Goal: Information Seeking & Learning: Learn about a topic

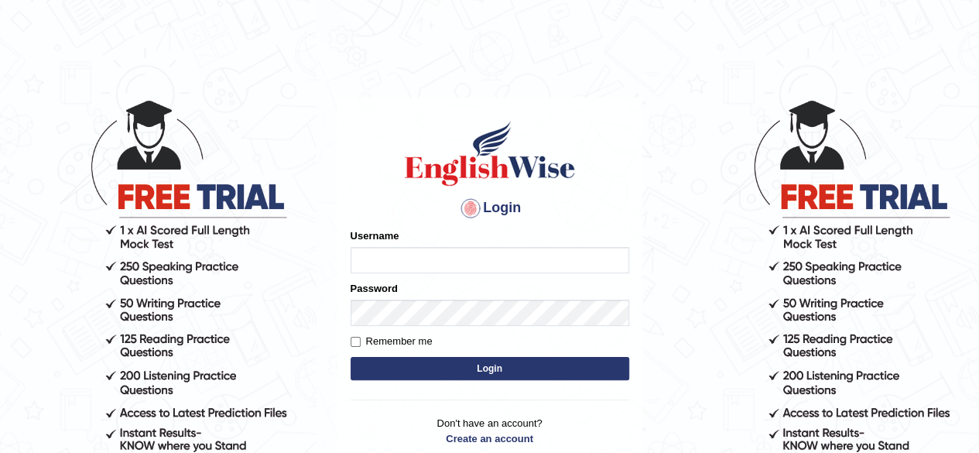
type input "abdulkhalid_parramatta"
click at [474, 367] on button "Login" at bounding box center [490, 368] width 279 height 23
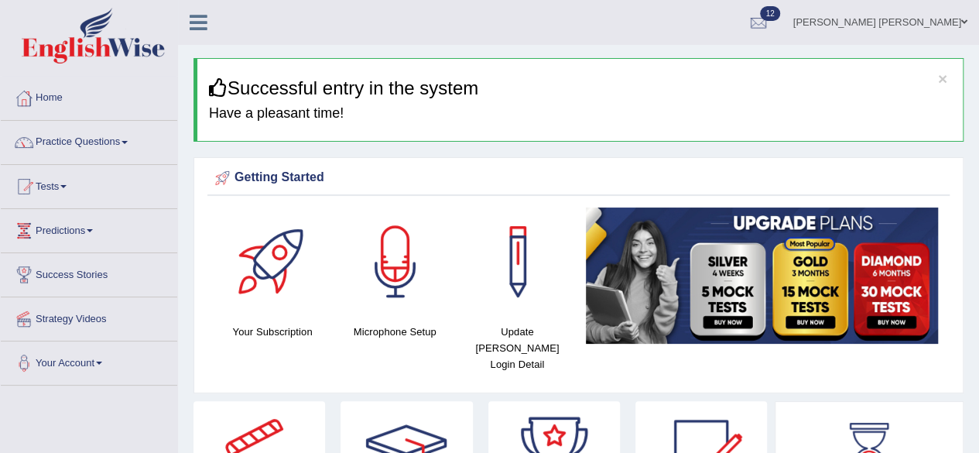
click at [88, 134] on link "Practice Questions" at bounding box center [89, 140] width 176 height 39
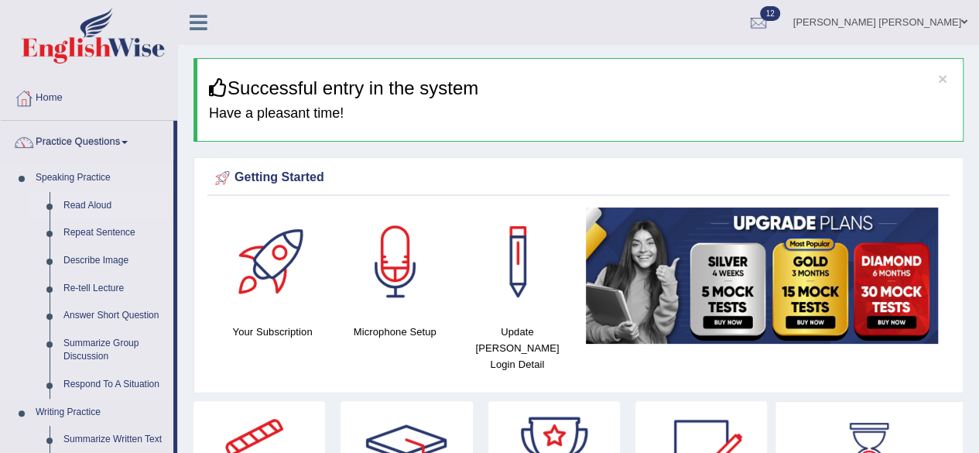
click at [89, 200] on link "Read Aloud" at bounding box center [114, 206] width 117 height 28
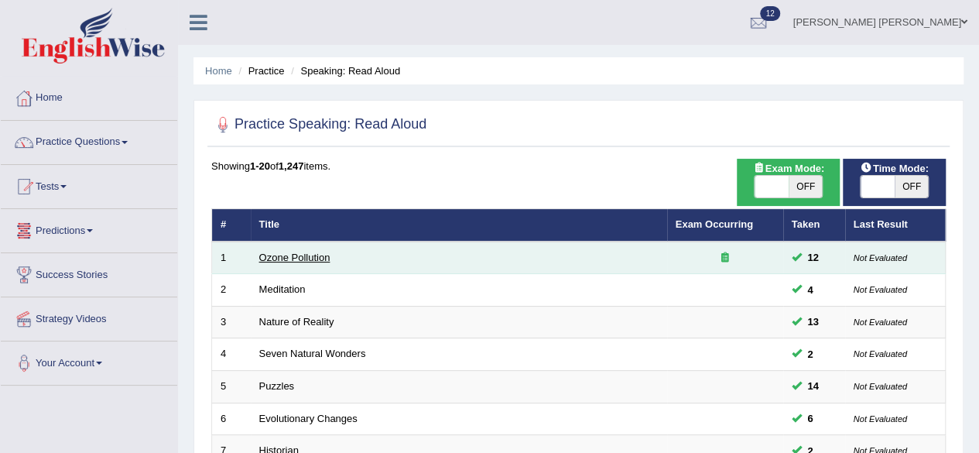
click at [284, 253] on link "Ozone Pollution" at bounding box center [294, 258] width 71 height 12
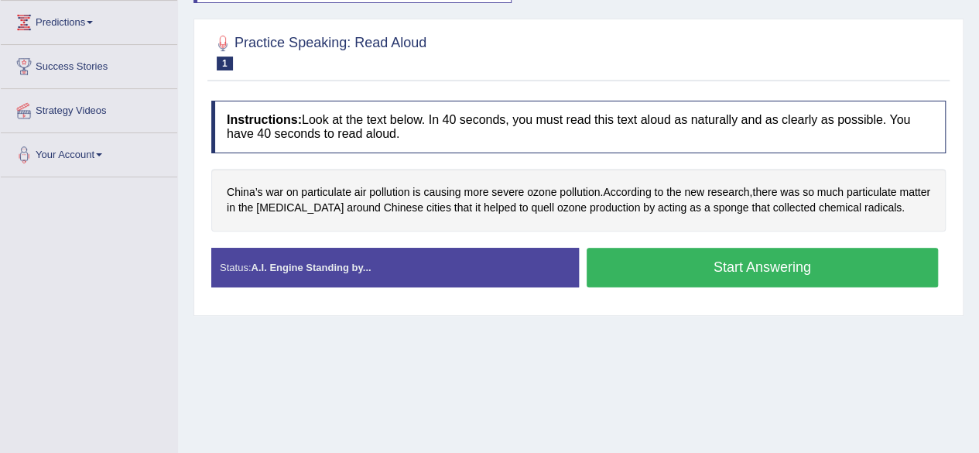
scroll to position [217, 0]
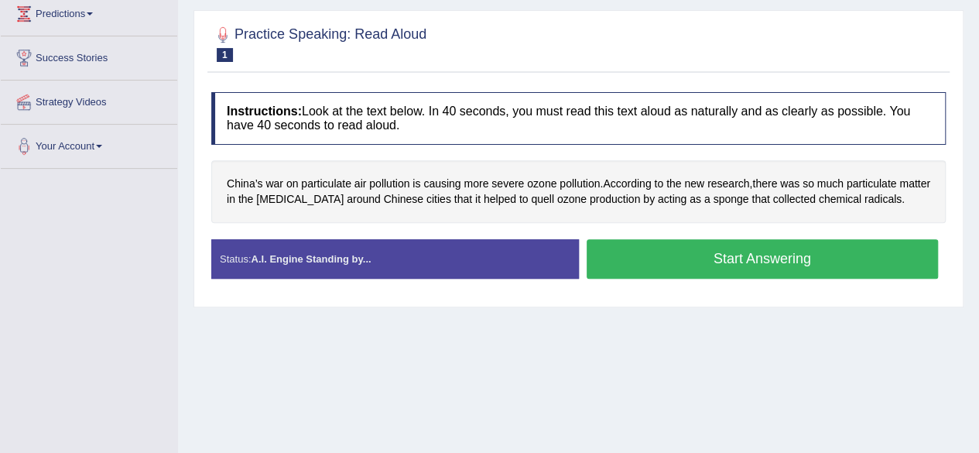
click at [628, 256] on button "Start Answering" at bounding box center [763, 258] width 352 height 39
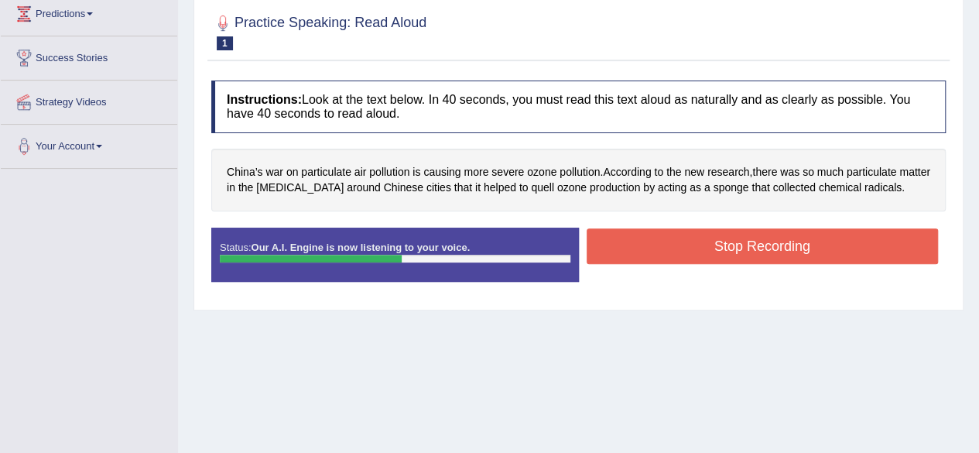
click at [658, 236] on button "Stop Recording" at bounding box center [763, 246] width 352 height 36
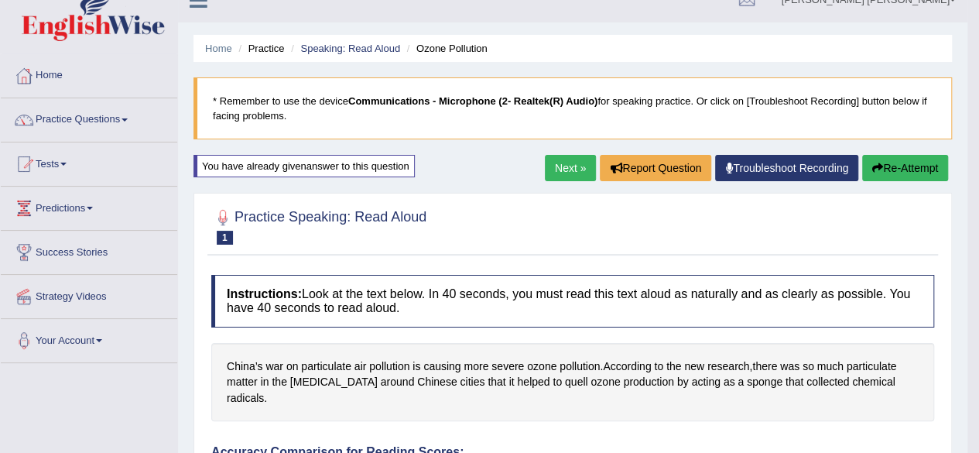
scroll to position [0, 0]
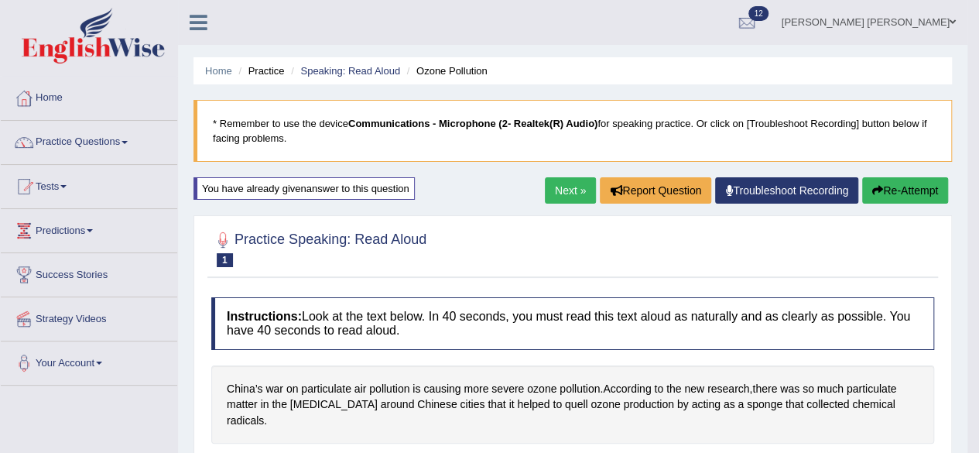
click at [563, 182] on link "Next »" at bounding box center [570, 190] width 51 height 26
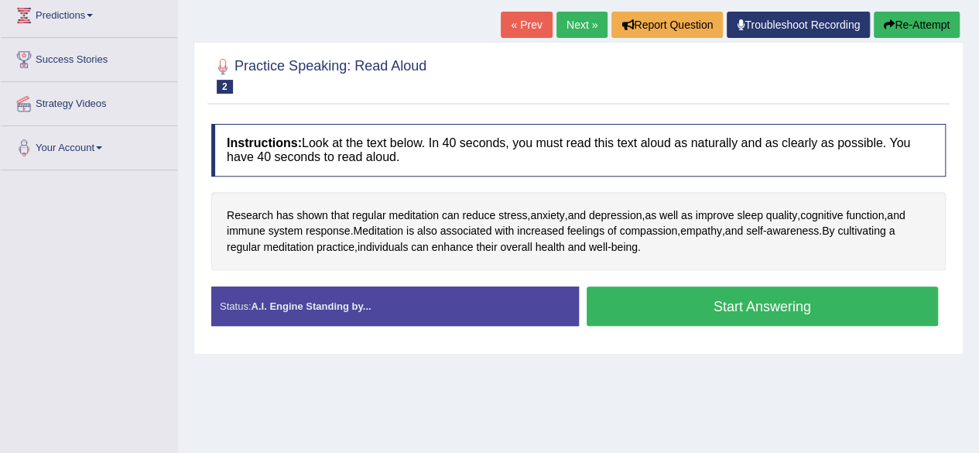
click at [690, 323] on div "Start Answering" at bounding box center [763, 307] width 368 height 43
click at [737, 305] on button "Start Answering" at bounding box center [763, 305] width 352 height 39
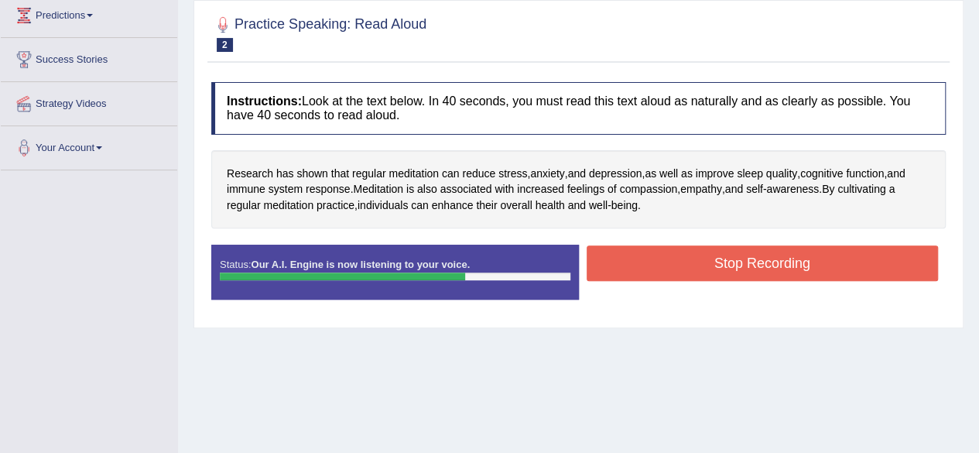
click at [748, 253] on button "Stop Recording" at bounding box center [763, 263] width 352 height 36
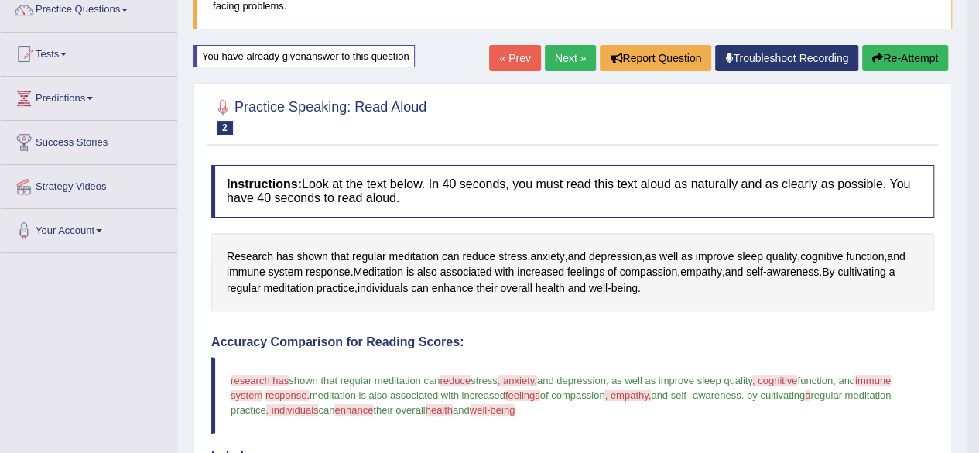
scroll to position [91, 0]
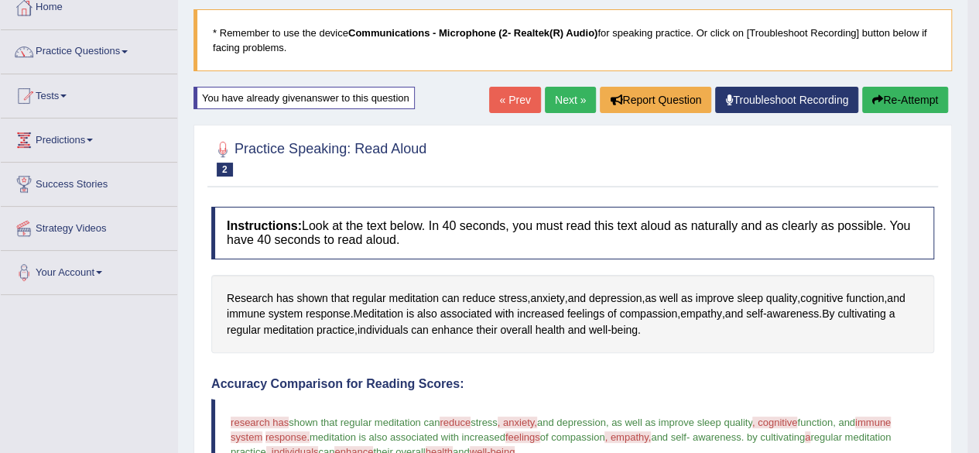
click at [883, 91] on button "Re-Attempt" at bounding box center [905, 100] width 86 height 26
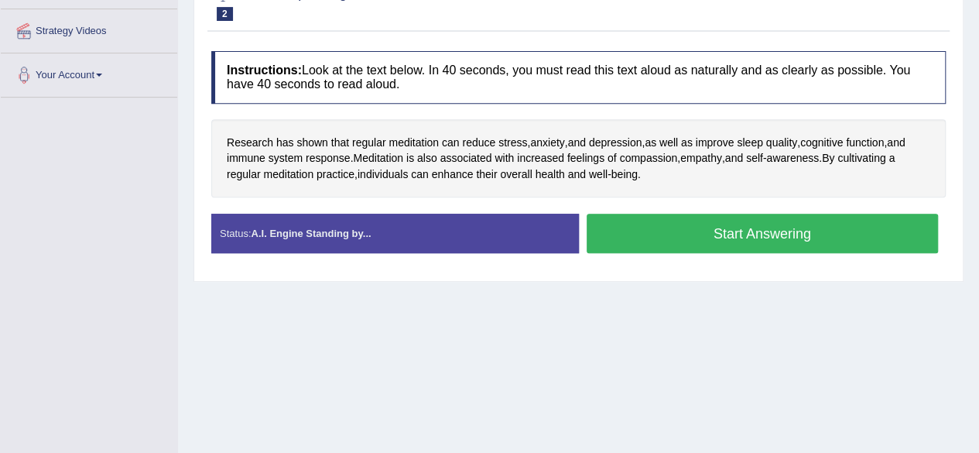
scroll to position [288, 0]
click at [737, 221] on button "Start Answering" at bounding box center [763, 233] width 352 height 39
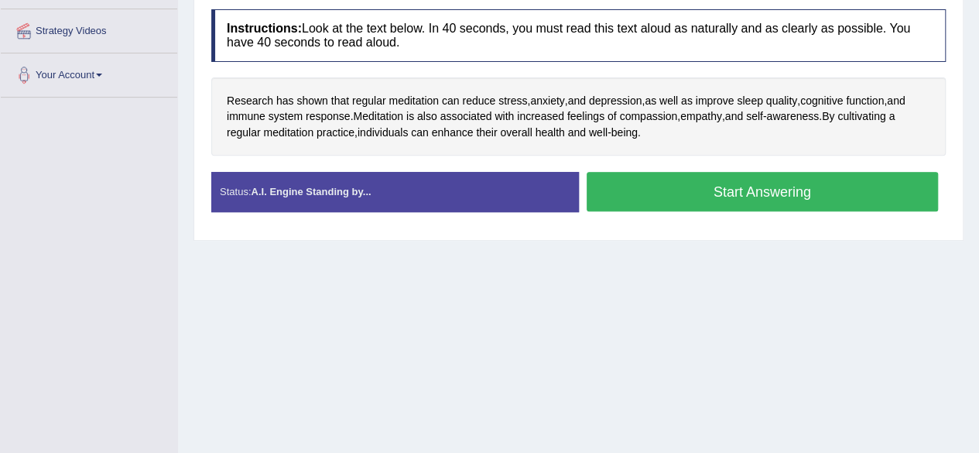
scroll to position [0, 0]
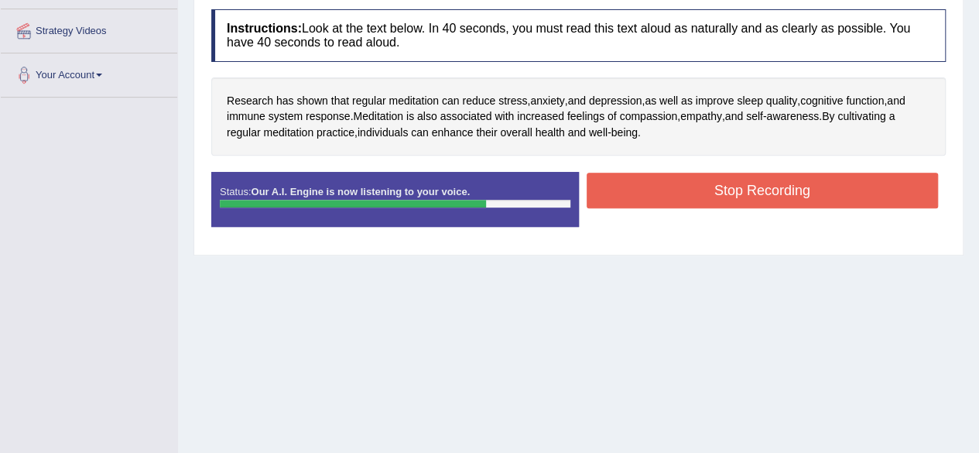
click at [772, 190] on button "Stop Recording" at bounding box center [763, 191] width 352 height 36
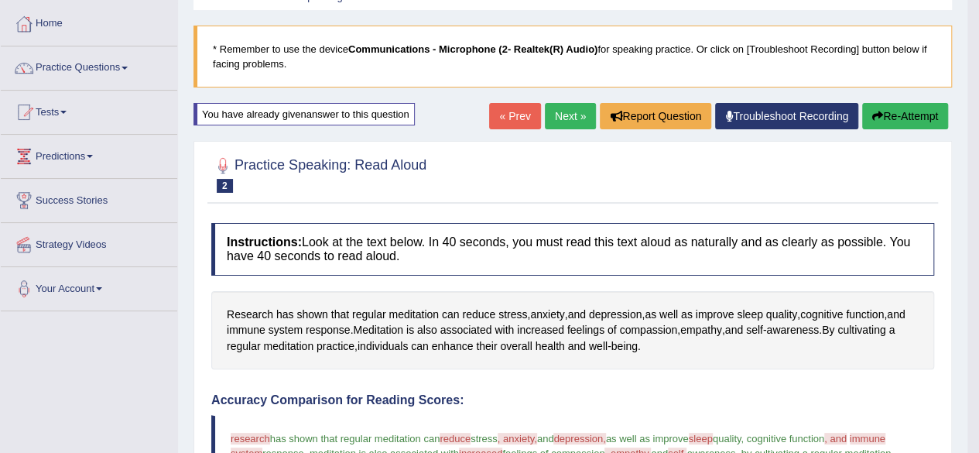
scroll to position [72, 0]
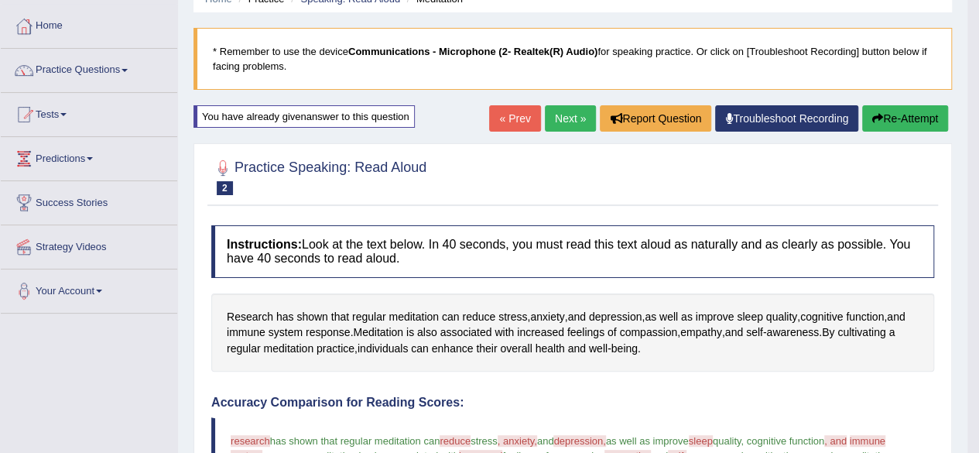
click at [878, 117] on icon "button" at bounding box center [877, 118] width 11 height 11
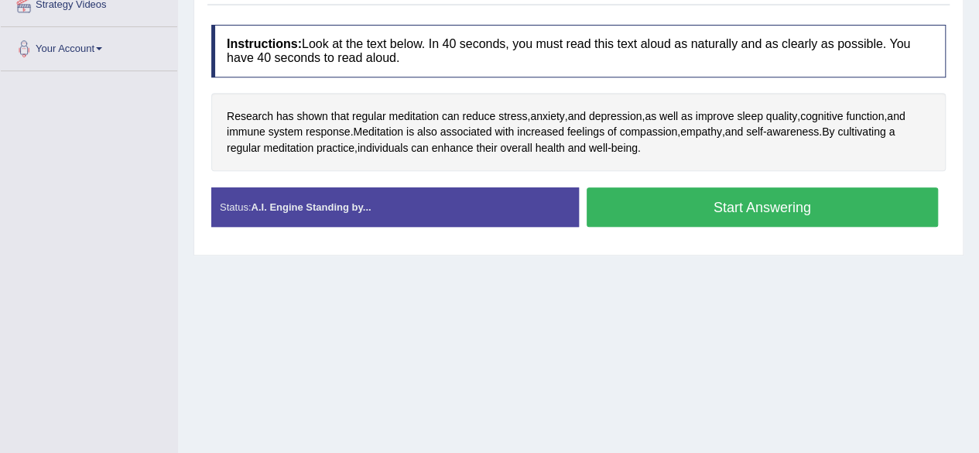
scroll to position [315, 0]
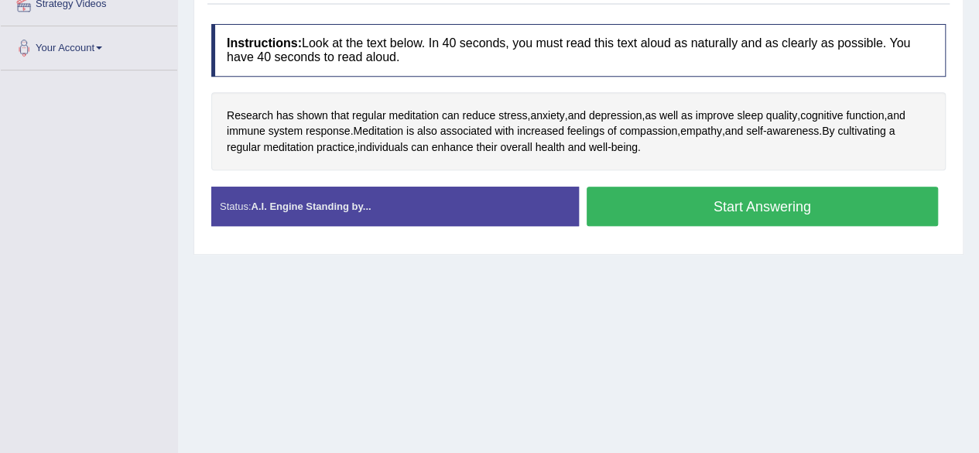
click at [709, 214] on button "Start Answering" at bounding box center [763, 205] width 352 height 39
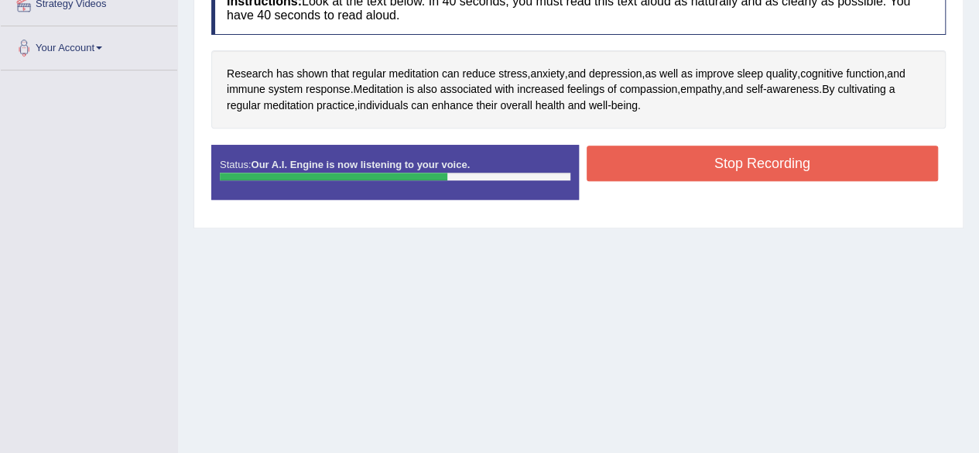
click at [737, 162] on button "Stop Recording" at bounding box center [763, 163] width 352 height 36
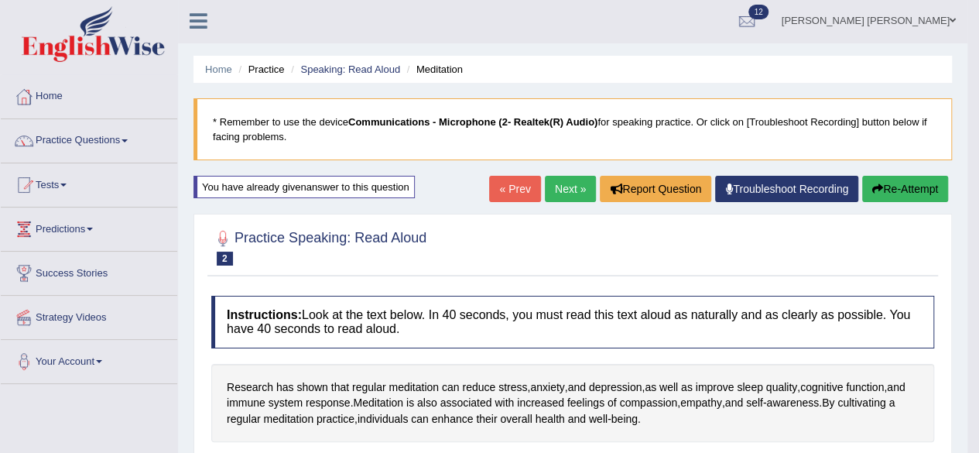
scroll to position [0, 0]
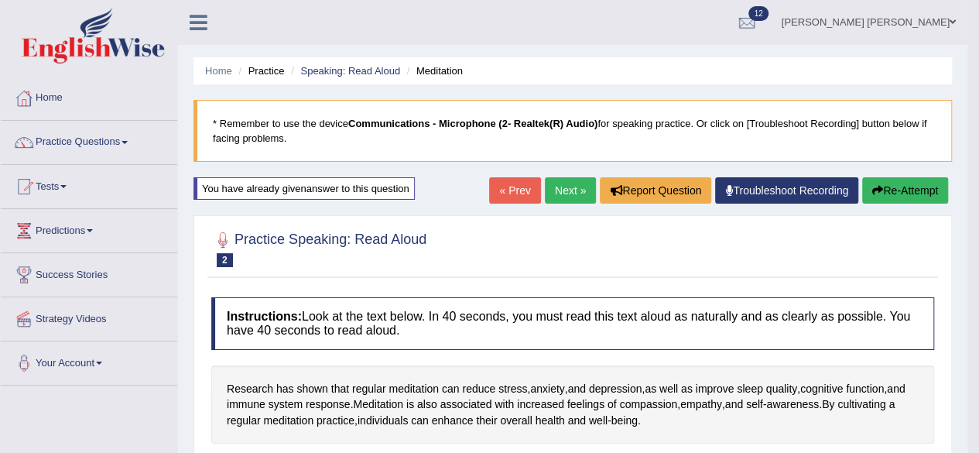
click at [553, 197] on link "Next »" at bounding box center [570, 190] width 51 height 26
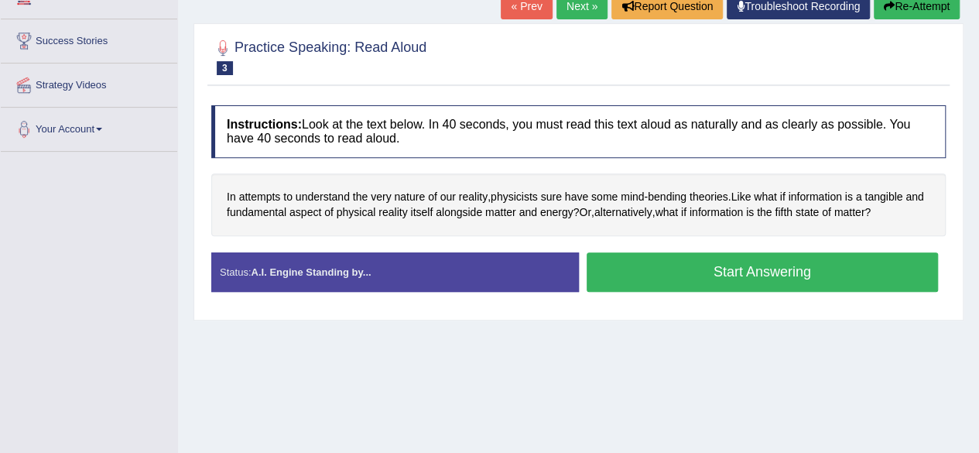
click at [685, 277] on button "Start Answering" at bounding box center [763, 271] width 352 height 39
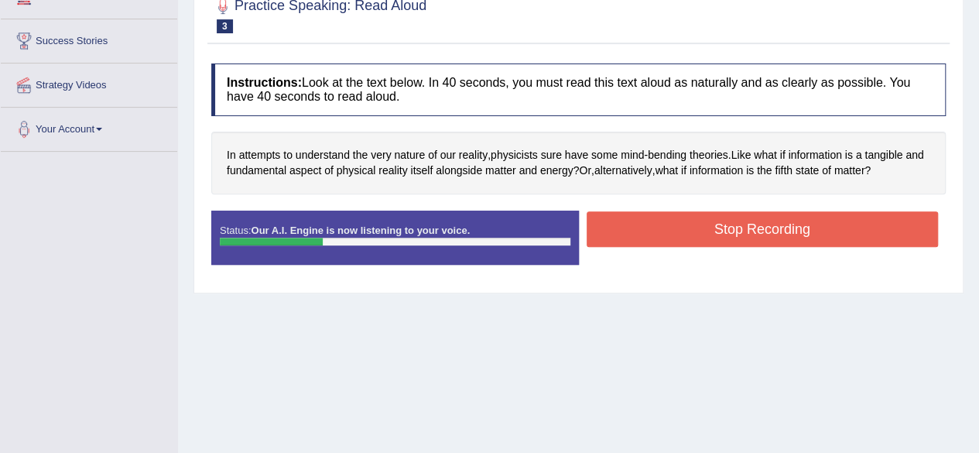
click at [638, 234] on button "Stop Recording" at bounding box center [763, 229] width 352 height 36
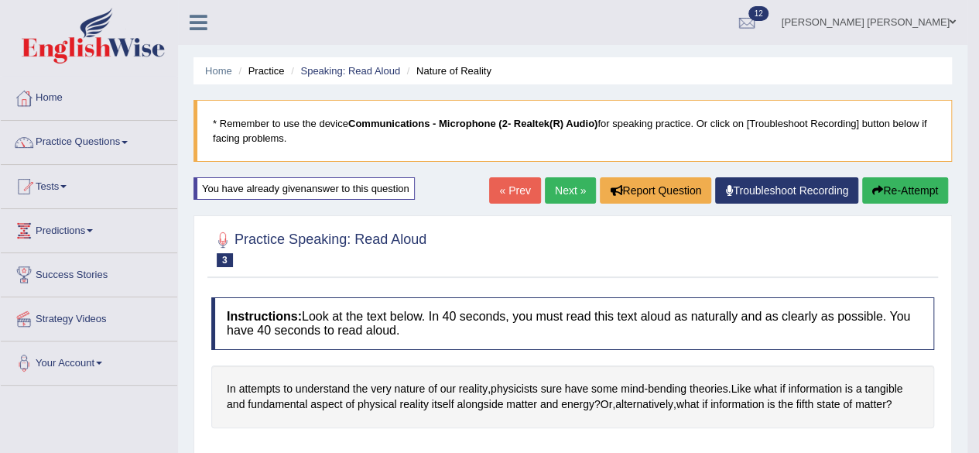
click at [915, 194] on button "Re-Attempt" at bounding box center [905, 190] width 86 height 26
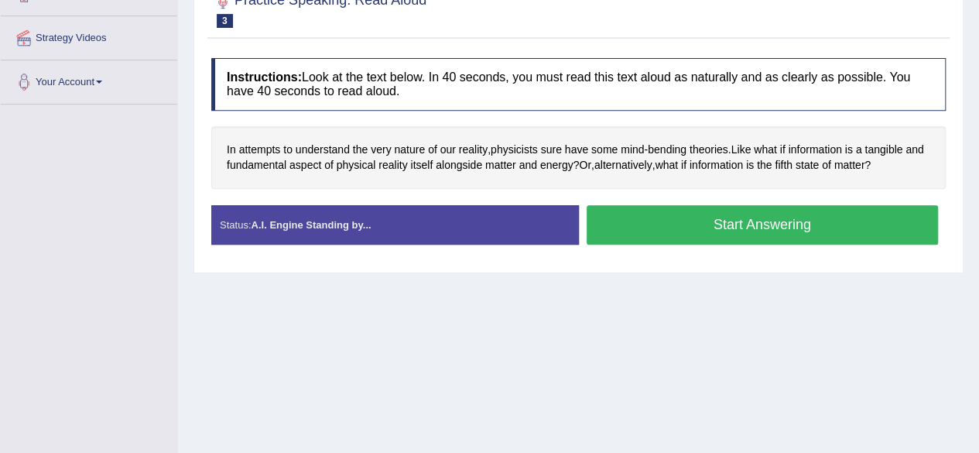
scroll to position [282, 0]
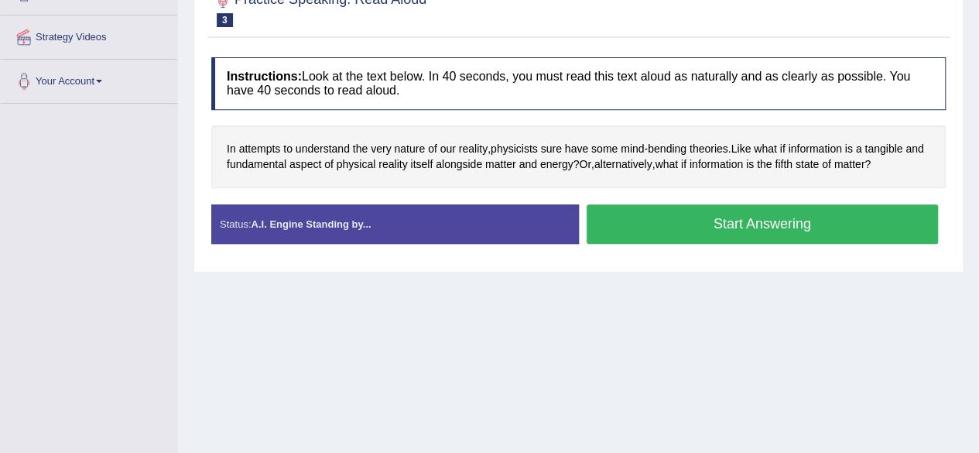
click at [744, 228] on button "Start Answering" at bounding box center [763, 223] width 352 height 39
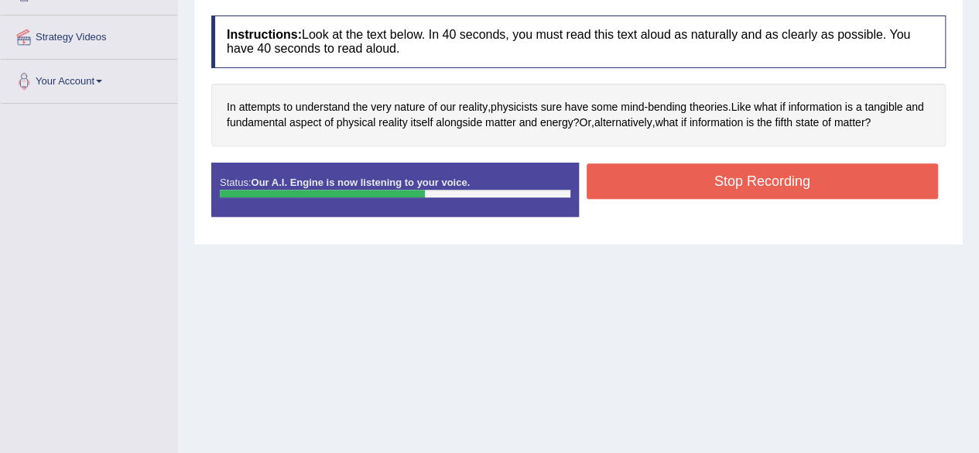
click at [813, 176] on button "Stop Recording" at bounding box center [763, 181] width 352 height 36
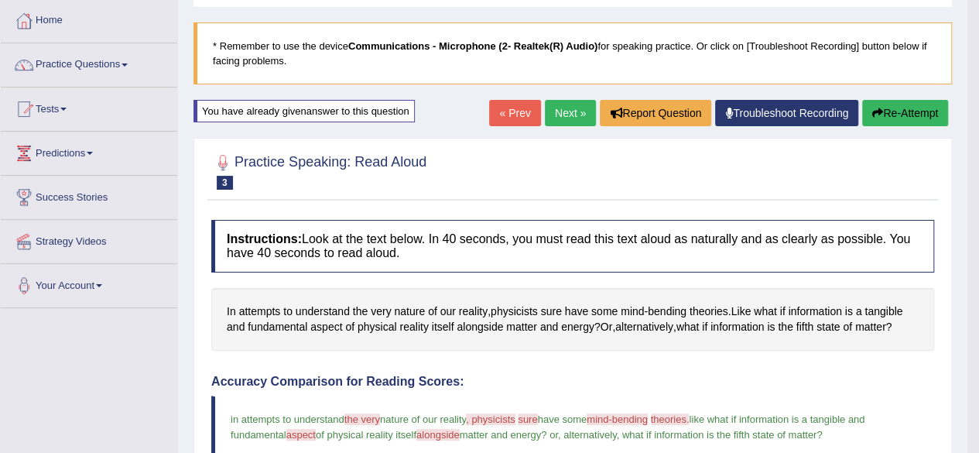
scroll to position [0, 0]
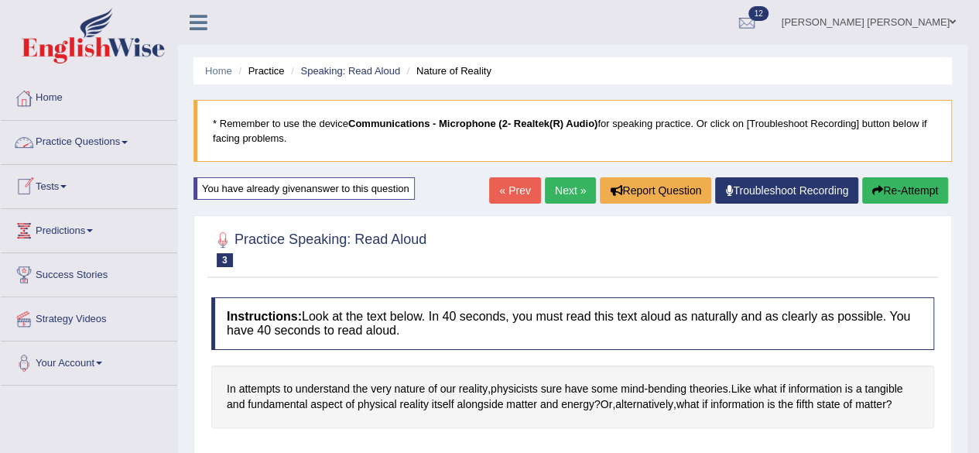
click at [75, 152] on link "Practice Questions" at bounding box center [89, 140] width 176 height 39
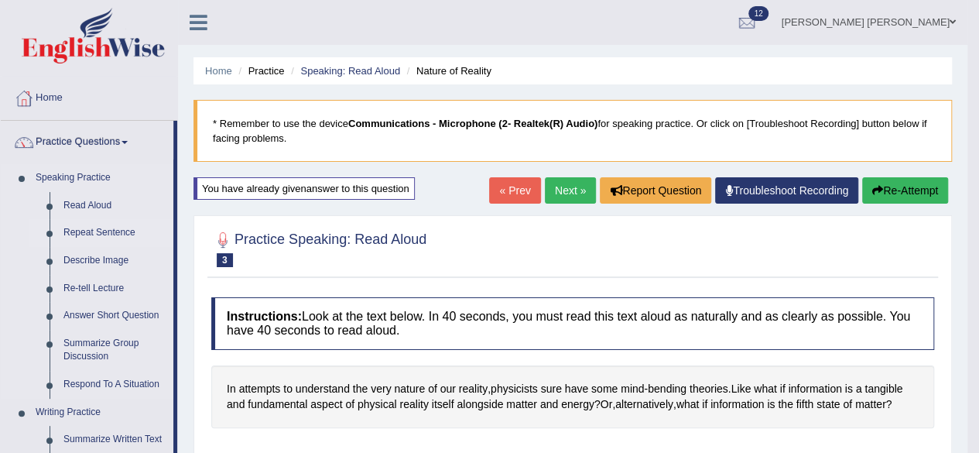
click at [93, 228] on link "Repeat Sentence" at bounding box center [114, 233] width 117 height 28
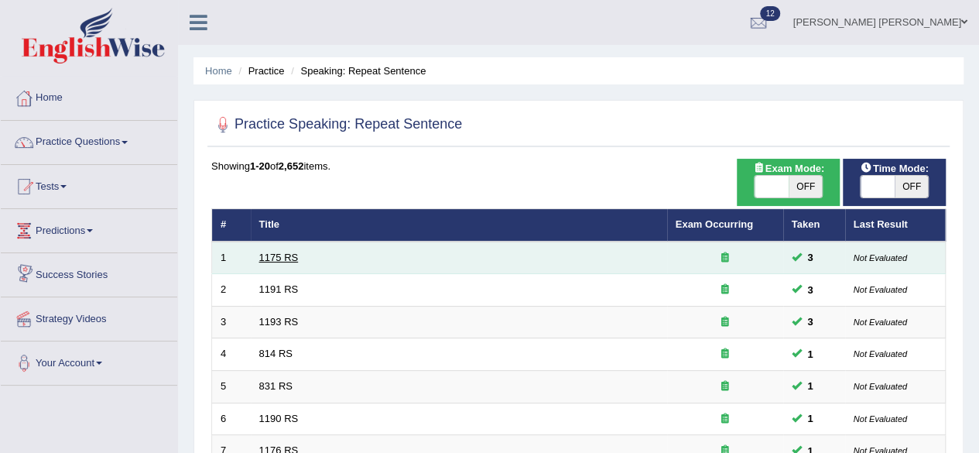
click at [272, 252] on link "1175 RS" at bounding box center [278, 258] width 39 height 12
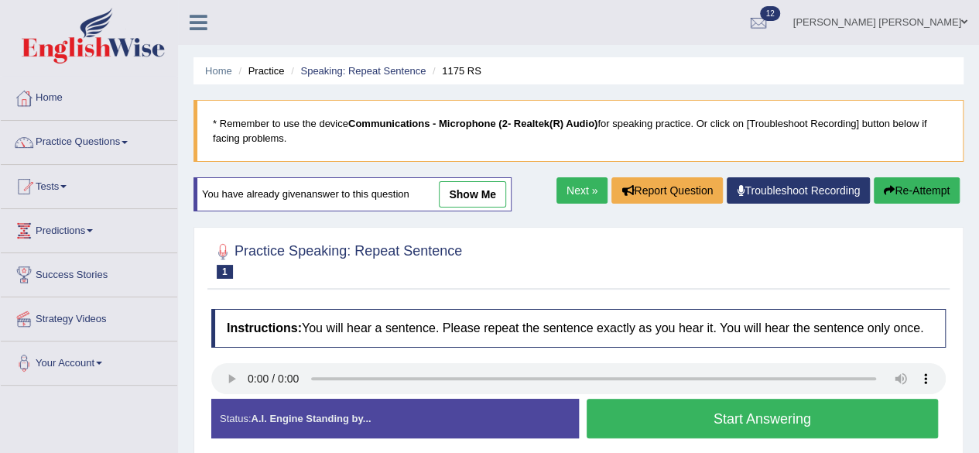
click at [636, 419] on button "Start Answering" at bounding box center [763, 418] width 352 height 39
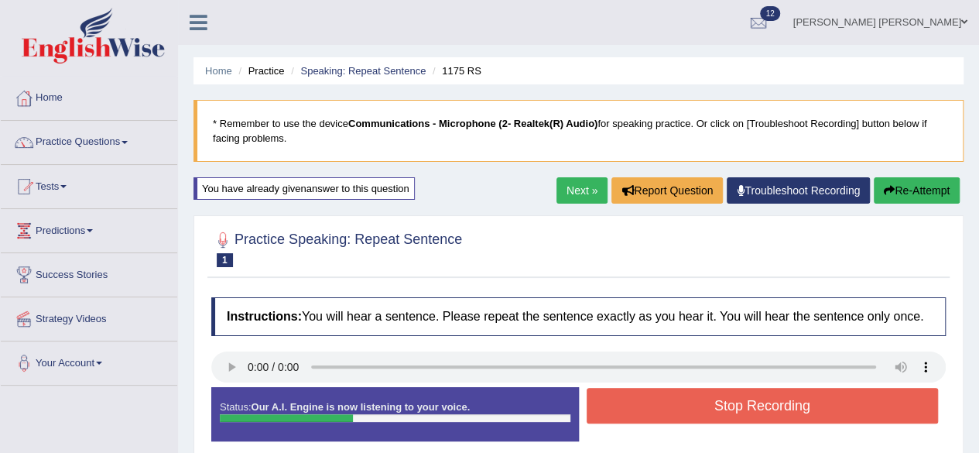
click at [744, 398] on button "Stop Recording" at bounding box center [763, 406] width 352 height 36
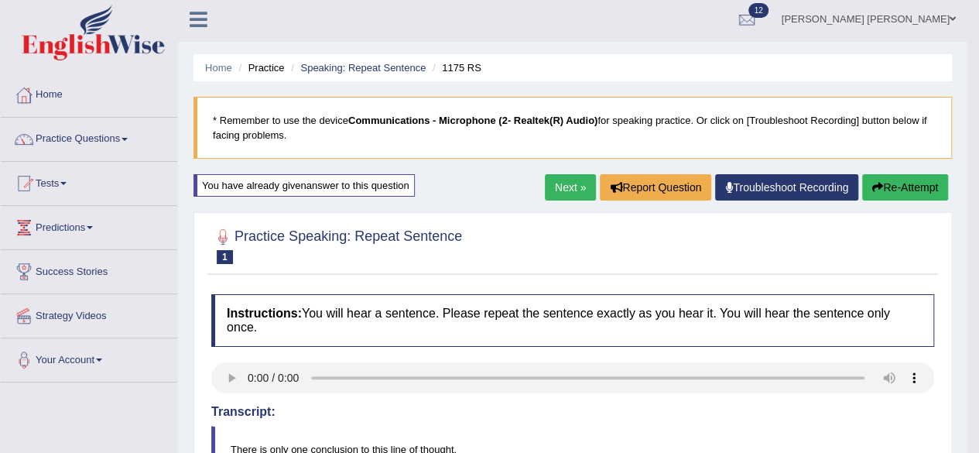
scroll to position [2, 0]
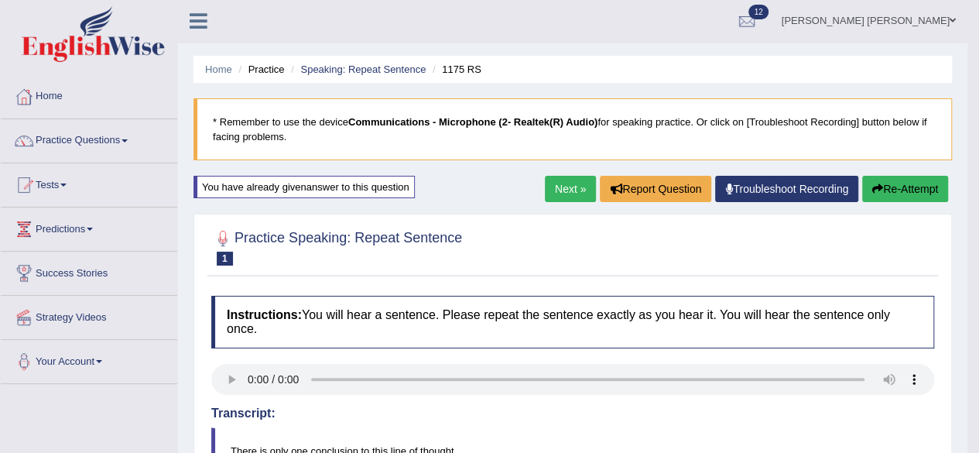
click at [899, 191] on button "Re-Attempt" at bounding box center [905, 189] width 86 height 26
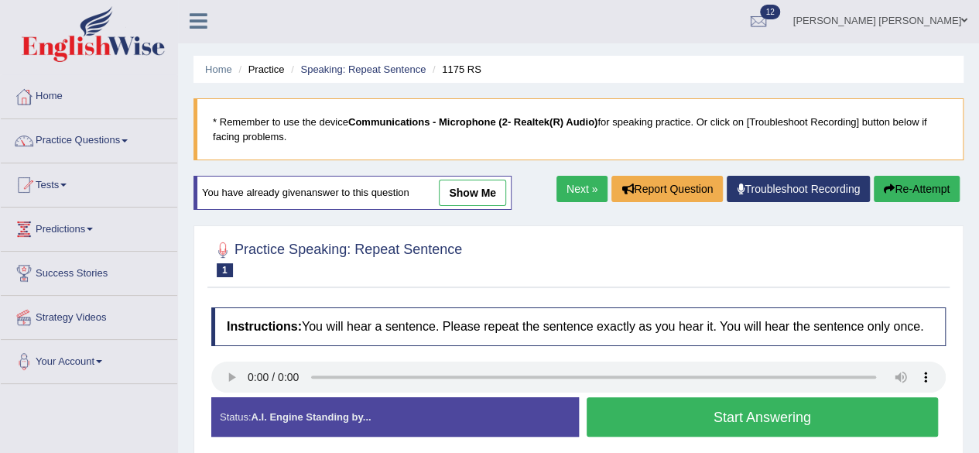
click at [706, 409] on button "Start Answering" at bounding box center [763, 416] width 352 height 39
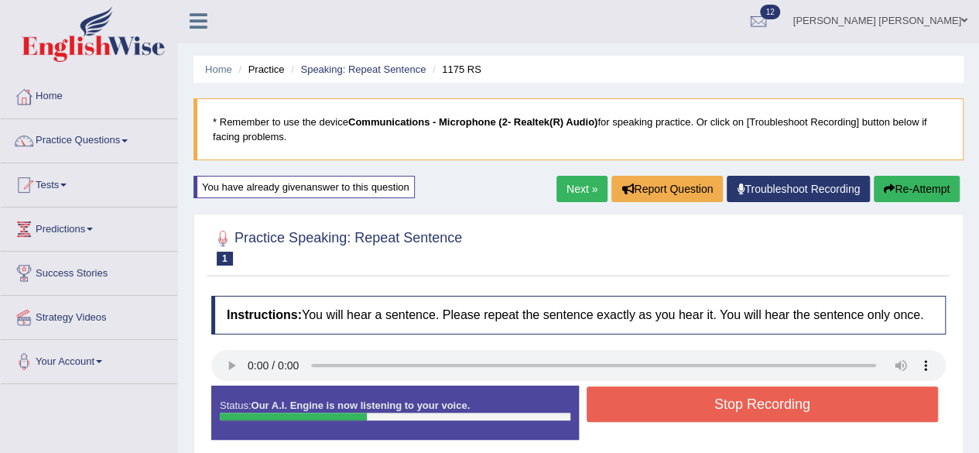
click at [737, 410] on button "Stop Recording" at bounding box center [763, 404] width 352 height 36
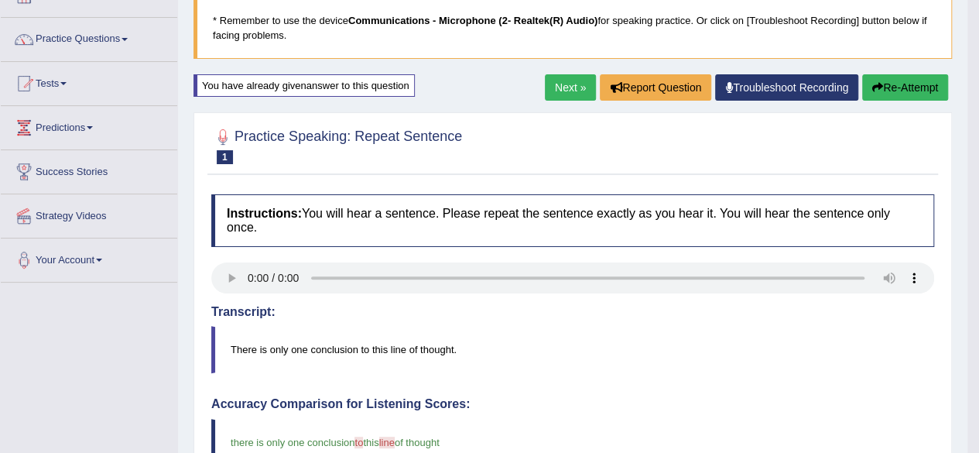
scroll to position [101, 0]
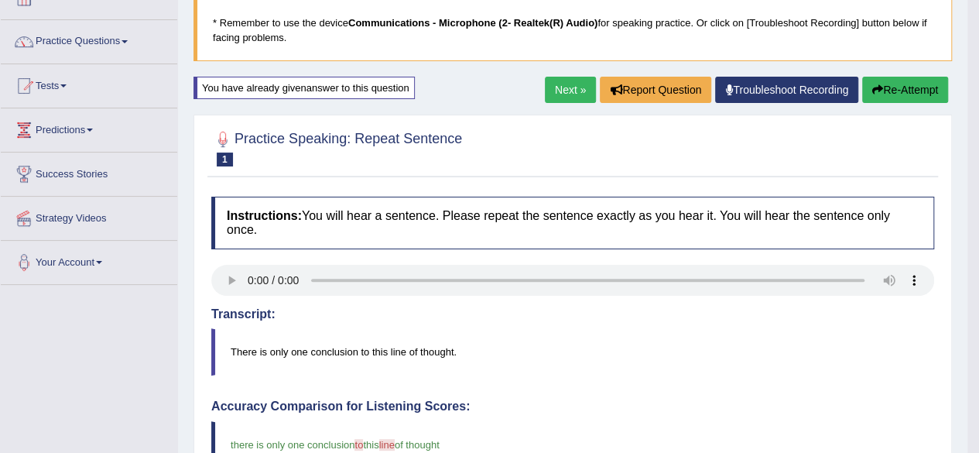
click at [874, 94] on icon "button" at bounding box center [877, 89] width 11 height 11
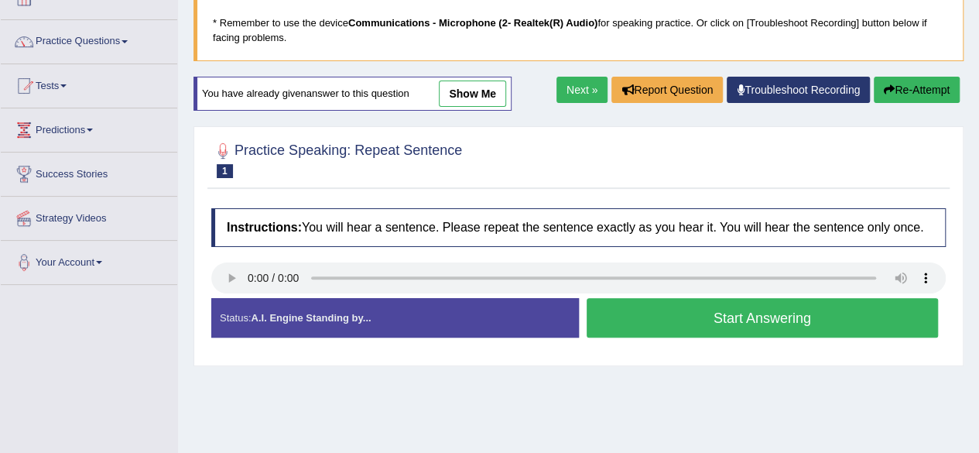
click at [696, 315] on button "Start Answering" at bounding box center [763, 317] width 352 height 39
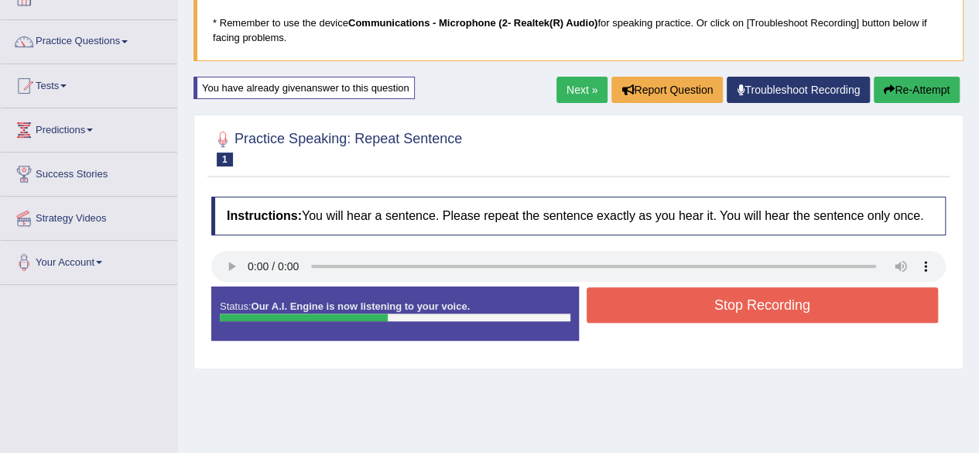
click at [696, 315] on button "Stop Recording" at bounding box center [763, 305] width 352 height 36
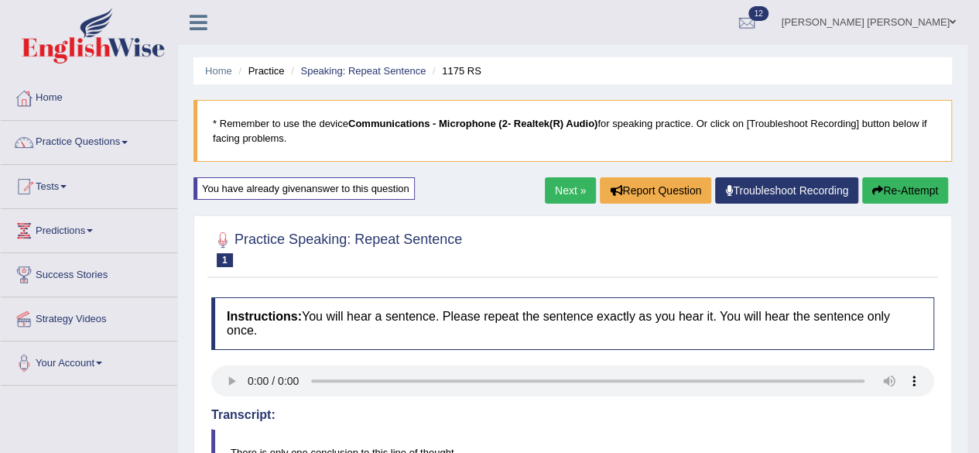
click at [576, 189] on link "Next »" at bounding box center [570, 190] width 51 height 26
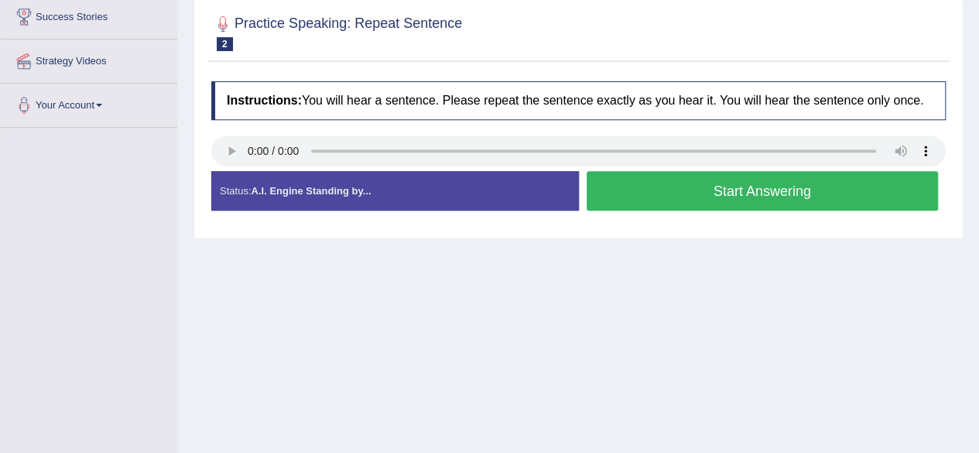
click at [687, 185] on button "Start Answering" at bounding box center [763, 190] width 352 height 39
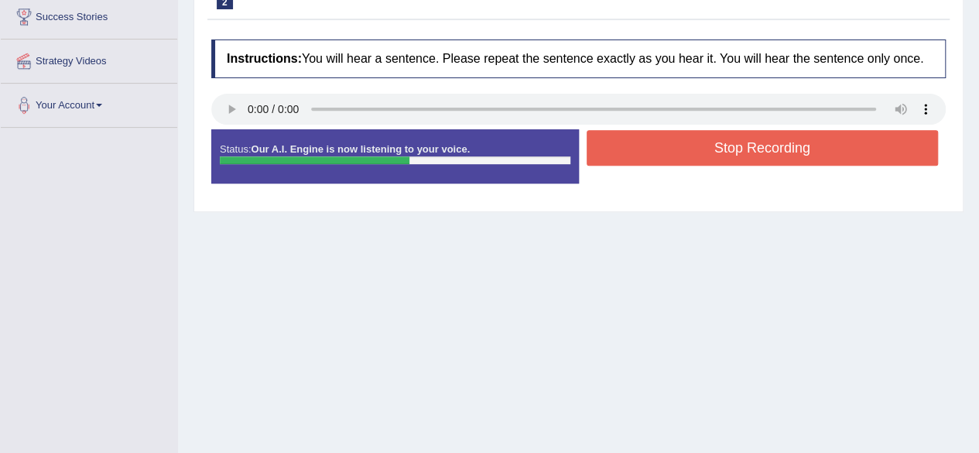
click at [660, 145] on button "Stop Recording" at bounding box center [763, 148] width 352 height 36
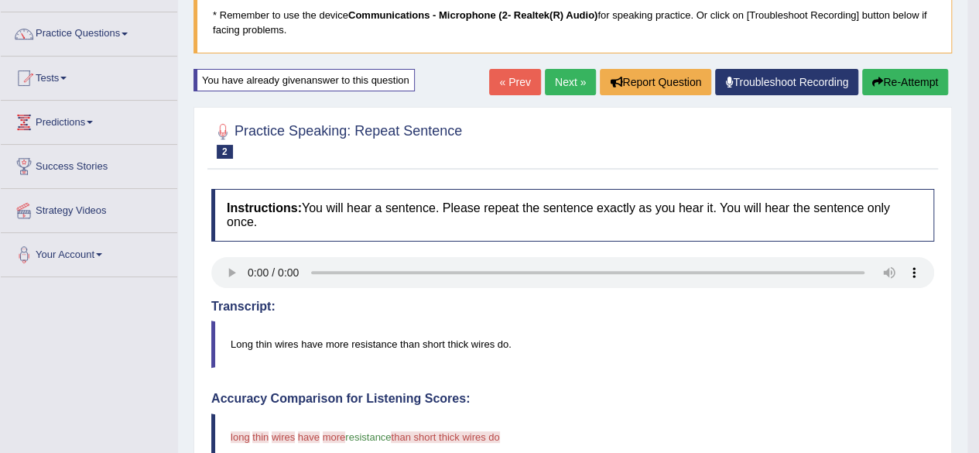
scroll to position [106, 0]
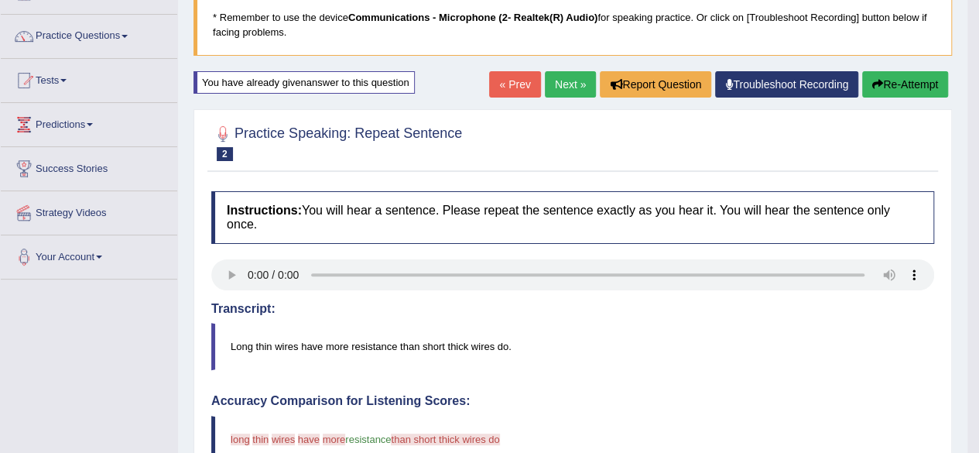
click at [889, 89] on button "Re-Attempt" at bounding box center [905, 84] width 86 height 26
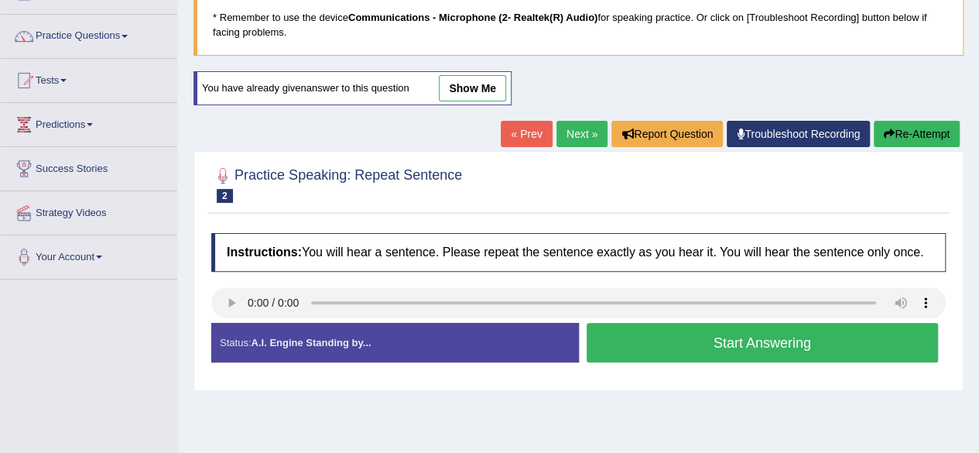
click at [698, 335] on button "Start Answering" at bounding box center [763, 342] width 352 height 39
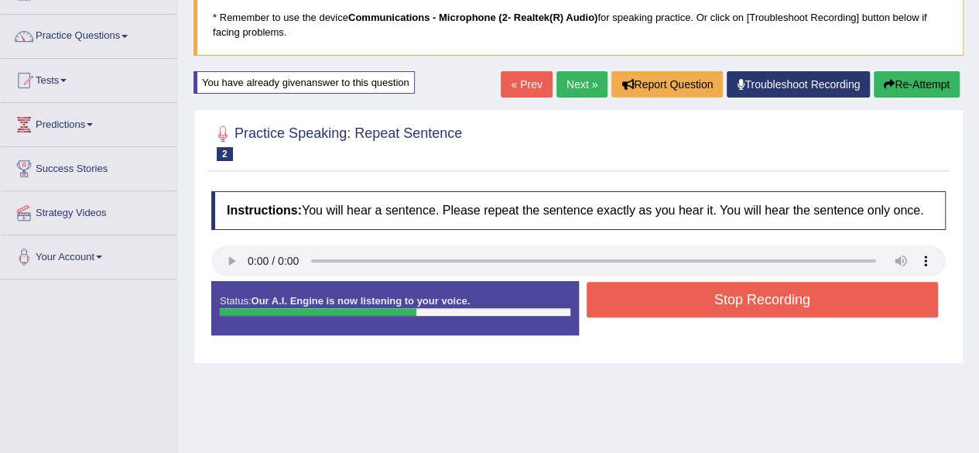
click at [686, 299] on button "Stop Recording" at bounding box center [763, 300] width 352 height 36
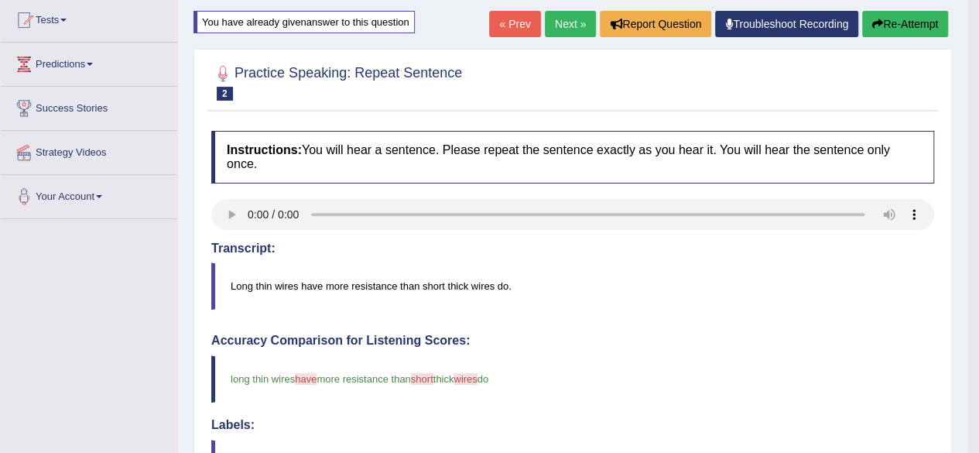
scroll to position [165, 0]
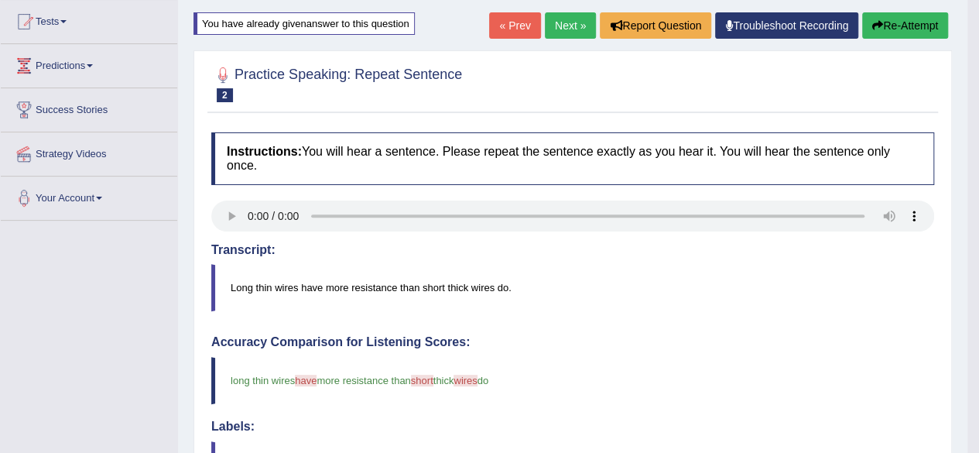
click at [563, 26] on link "Next »" at bounding box center [570, 25] width 51 height 26
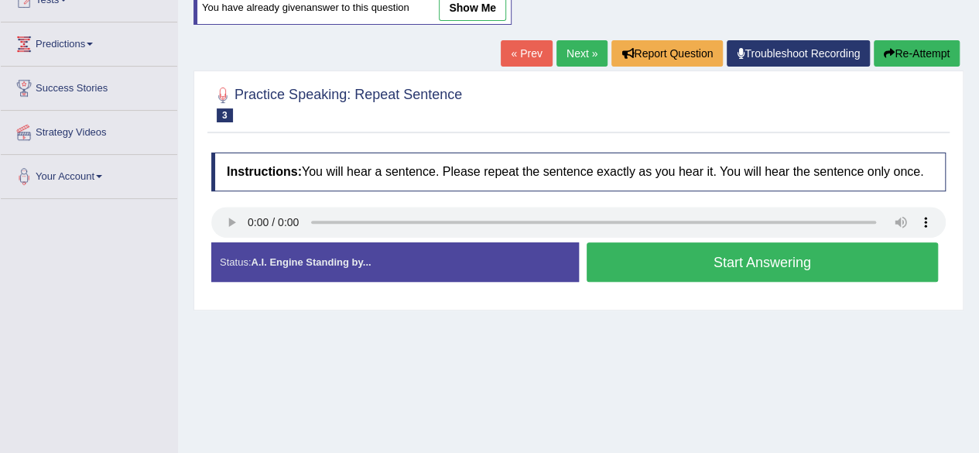
scroll to position [187, 0]
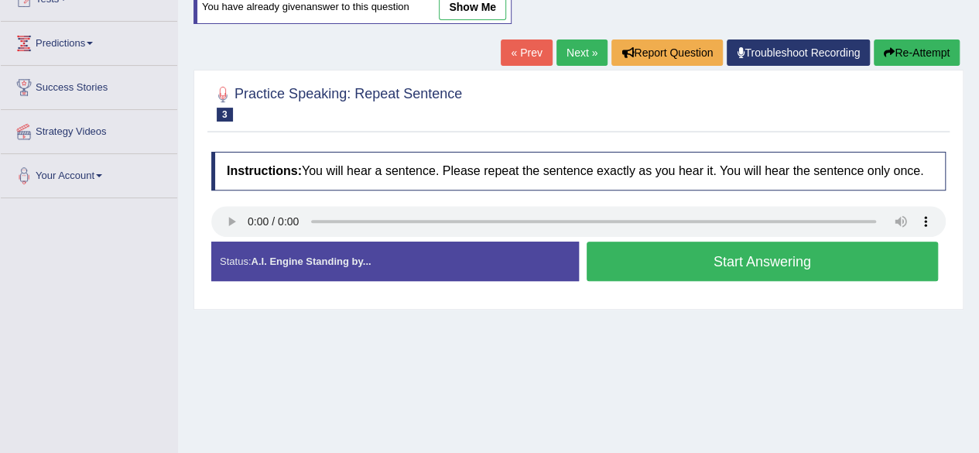
click at [701, 245] on button "Start Answering" at bounding box center [763, 260] width 352 height 39
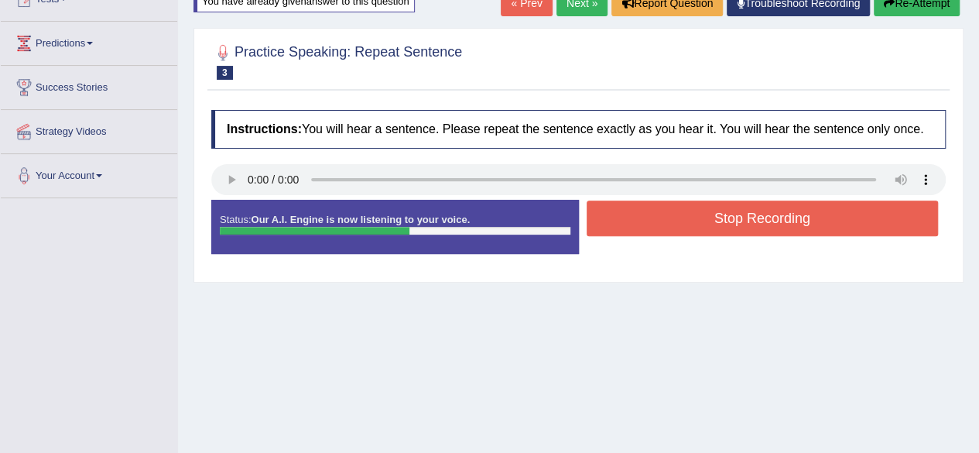
click at [708, 224] on button "Stop Recording" at bounding box center [763, 218] width 352 height 36
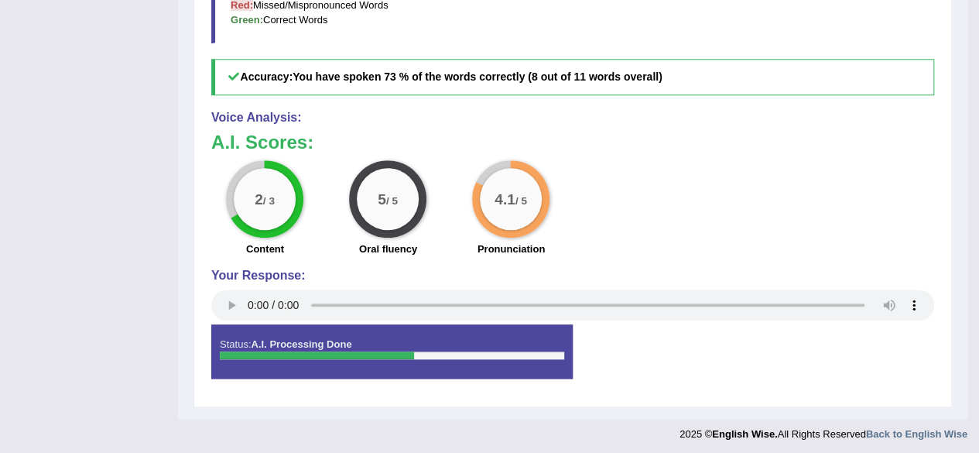
scroll to position [0, 0]
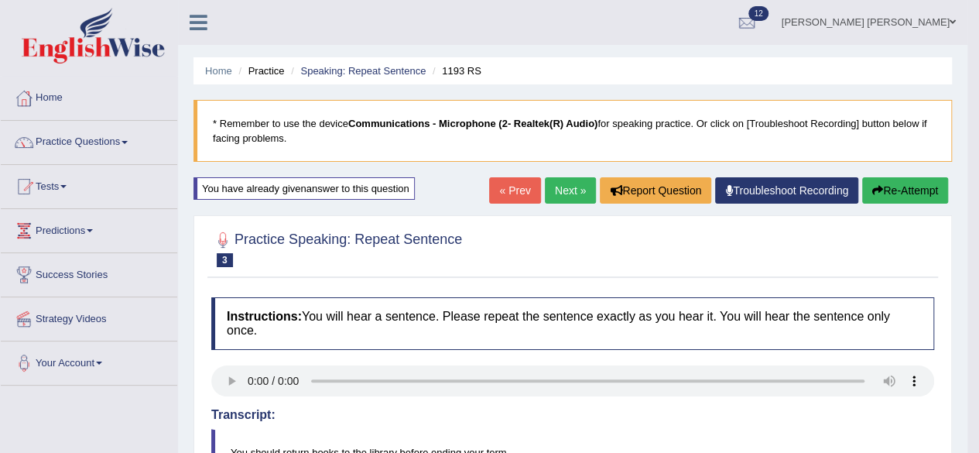
click at [558, 190] on link "Next »" at bounding box center [570, 190] width 51 height 26
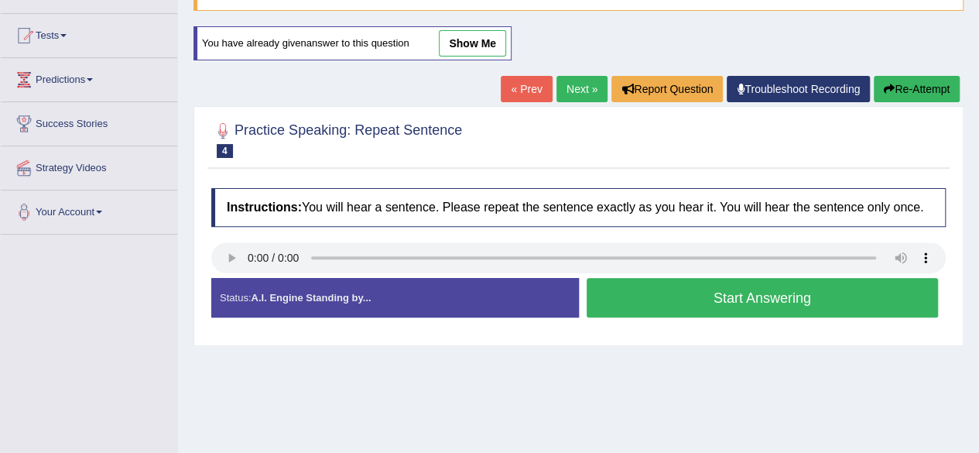
scroll to position [152, 0]
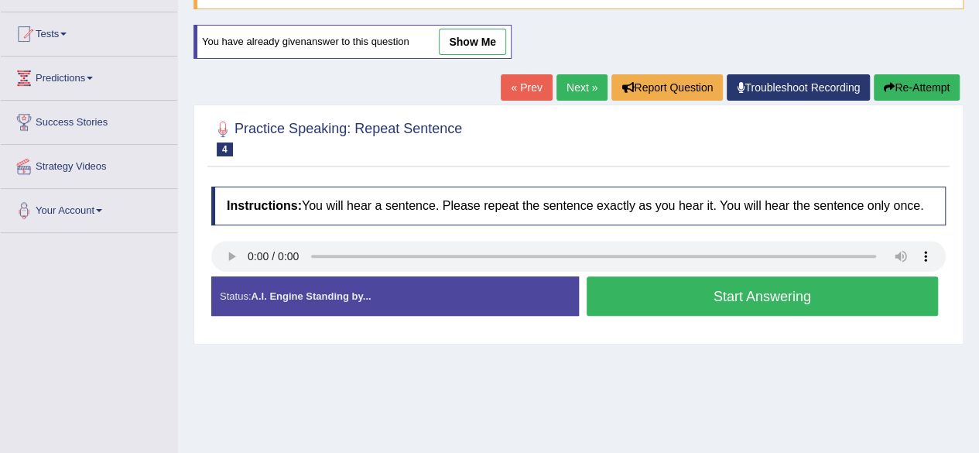
click at [639, 304] on button "Start Answering" at bounding box center [763, 295] width 352 height 39
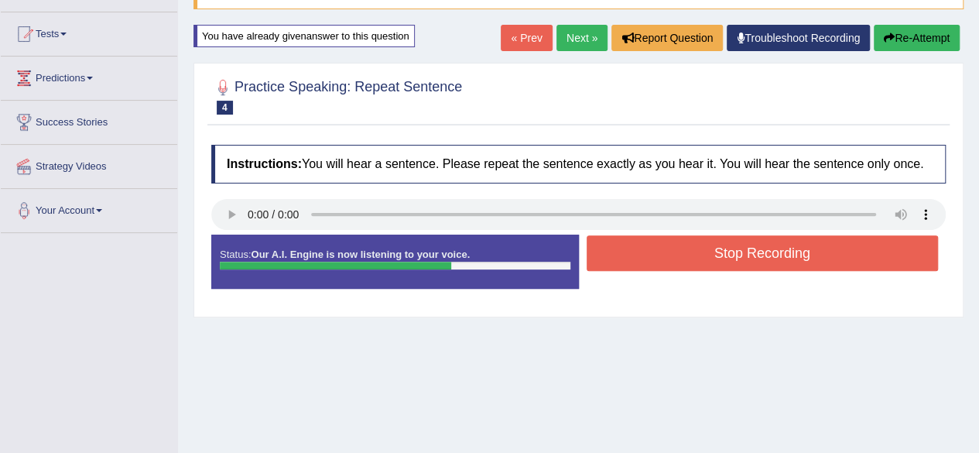
click at [679, 252] on button "Stop Recording" at bounding box center [763, 253] width 352 height 36
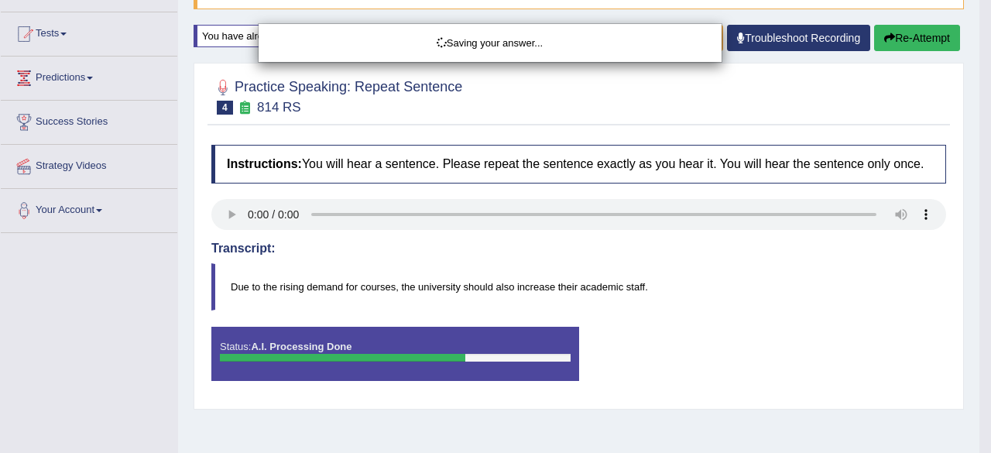
drag, startPoint x: 679, startPoint y: 252, endPoint x: 703, endPoint y: 251, distance: 24.0
click at [703, 251] on div "Saving your answer..." at bounding box center [495, 226] width 991 height 453
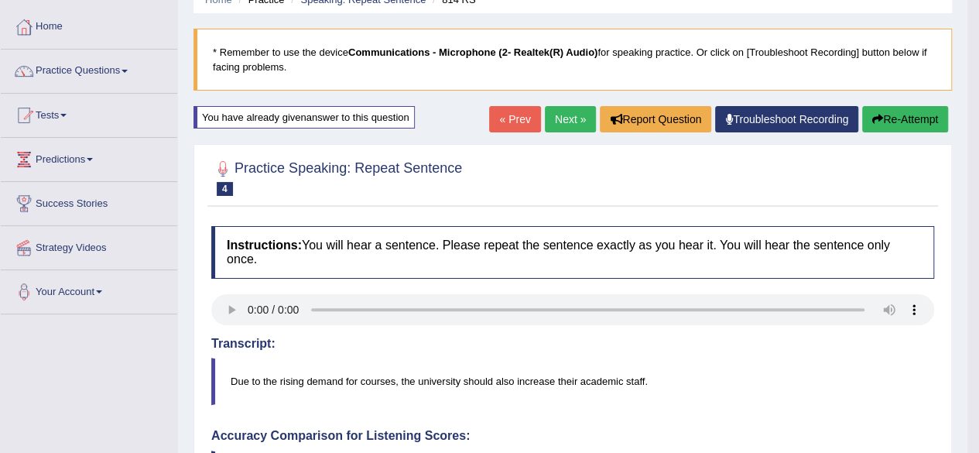
scroll to position [70, 0]
